Goal: Complete application form: Complete application form

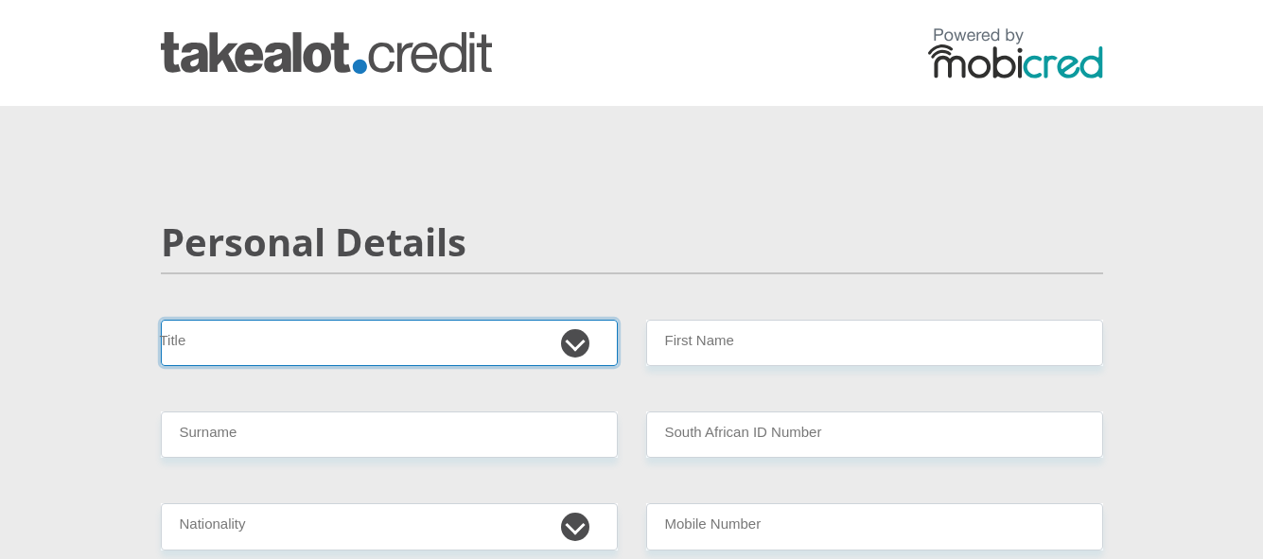
click at [577, 352] on select "Mr Ms Mrs Dr [PERSON_NAME]" at bounding box center [389, 343] width 457 height 46
select select "Ms"
click at [161, 320] on select "Mr Ms Mrs Dr [PERSON_NAME]" at bounding box center [389, 343] width 457 height 46
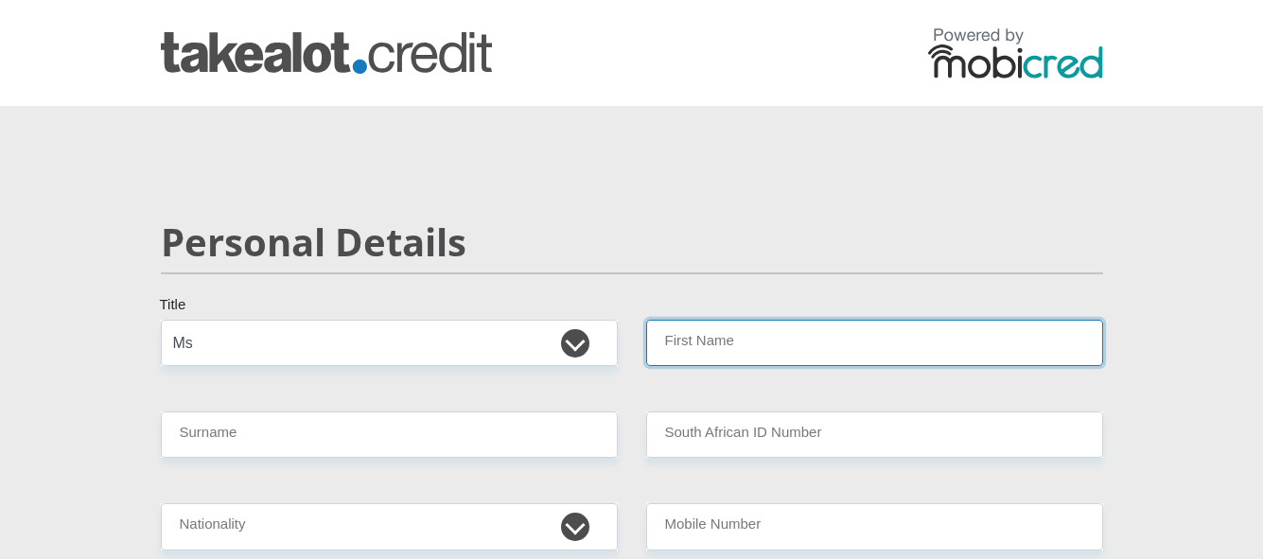
click at [695, 342] on input "First Name" at bounding box center [874, 343] width 457 height 46
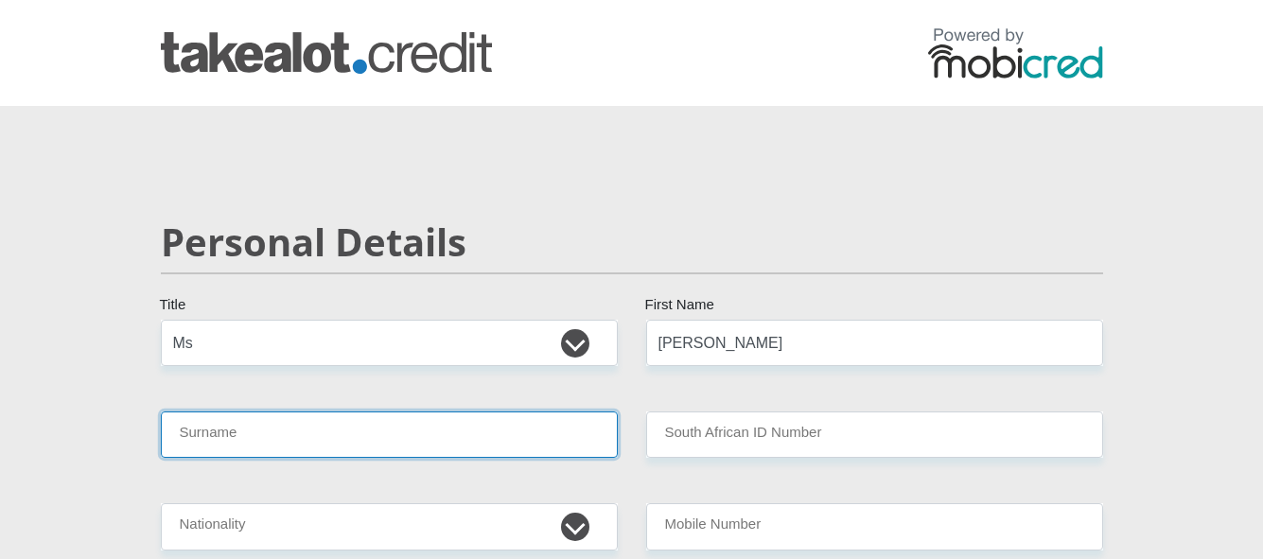
click at [483, 427] on input "Surname" at bounding box center [389, 435] width 457 height 46
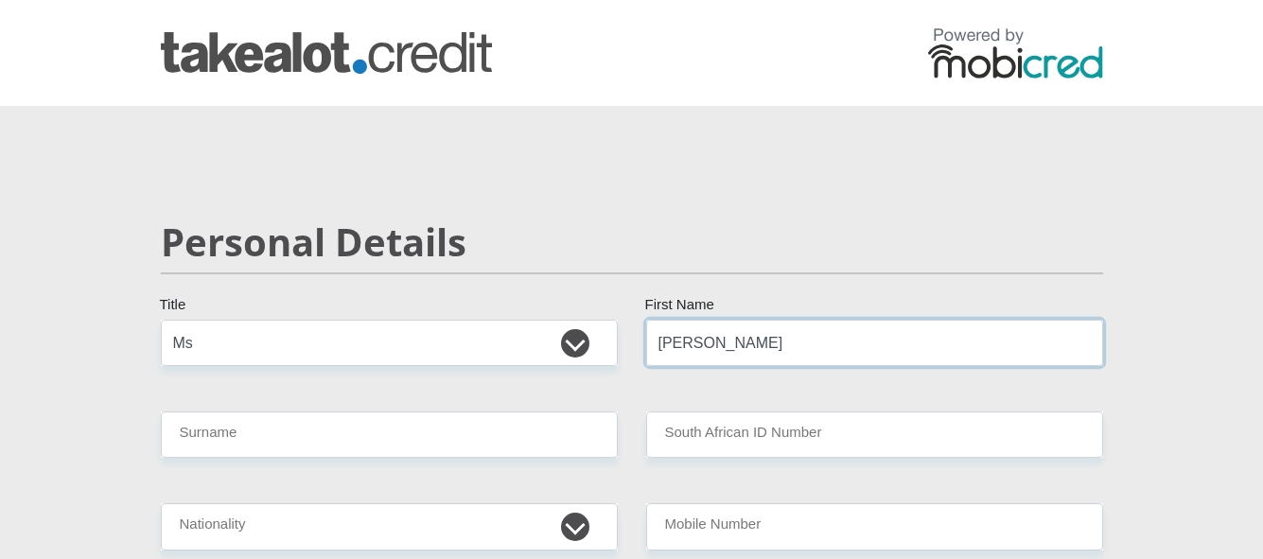
click at [709, 346] on input "[PERSON_NAME]" at bounding box center [874, 343] width 457 height 46
type input "B"
